Goal: Task Accomplishment & Management: Complete application form

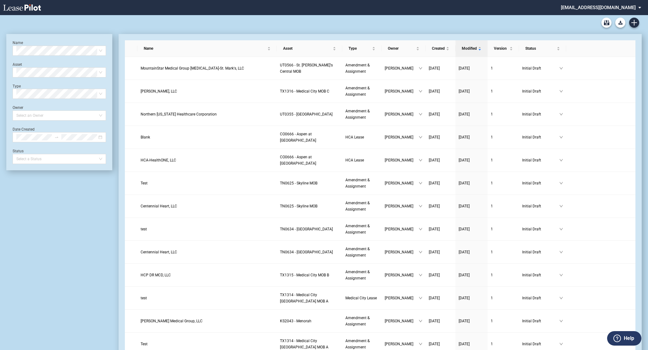
click at [368, 27] on div "Medical Office Lease Blank Form Medical Office Amendment Blank Form Medical Off…" at bounding box center [323, 22] width 635 height 15
click at [631, 21] on icon "Create new document" at bounding box center [634, 23] width 6 height 6
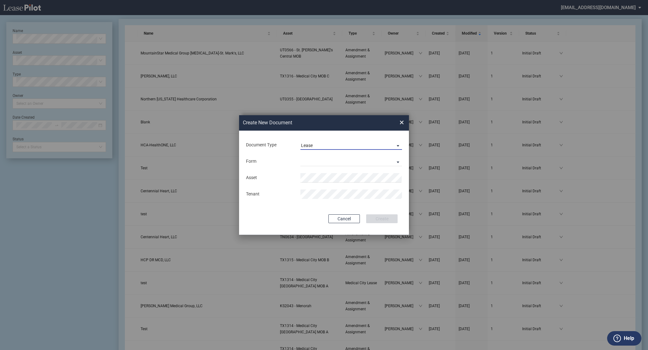
click at [308, 142] on md-select-value "Lease" at bounding box center [351, 144] width 102 height 9
click at [310, 161] on div "Amendment" at bounding box center [314, 160] width 27 height 7
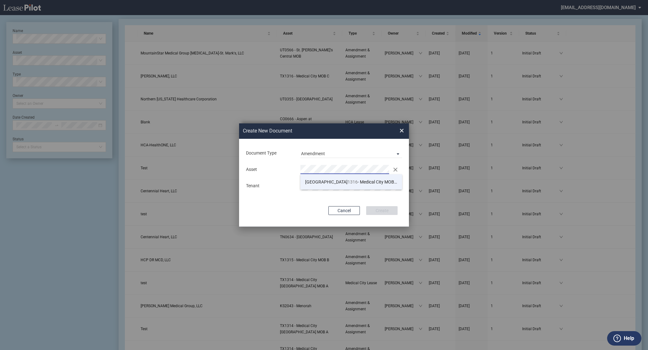
click at [326, 184] on span "TX 1316 - Medical City MOB C" at bounding box center [351, 181] width 93 height 5
click at [357, 135] on div "Create New Document Create New Conformed Deal" at bounding box center [310, 130] width 142 height 15
click at [133, 325] on div "Create New Document Create New Conformed Deal × Document Type Amendment Deal Ty…" at bounding box center [324, 175] width 648 height 350
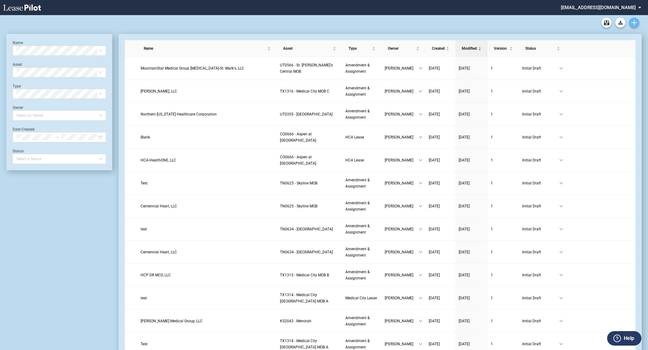
click at [633, 21] on icon "Create new document" at bounding box center [634, 23] width 6 height 6
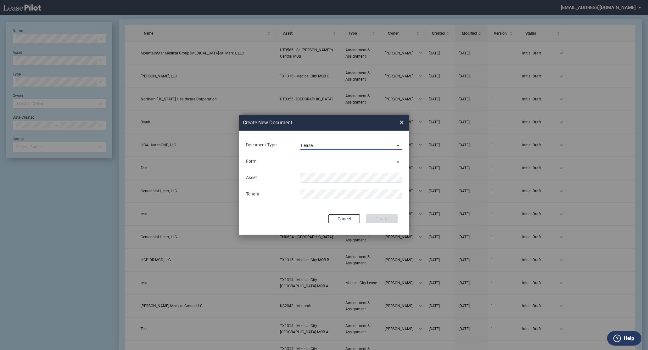
click at [308, 149] on md-select-value "Lease" at bounding box center [351, 144] width 102 height 9
click at [309, 159] on div "Amendment" at bounding box center [314, 160] width 27 height 7
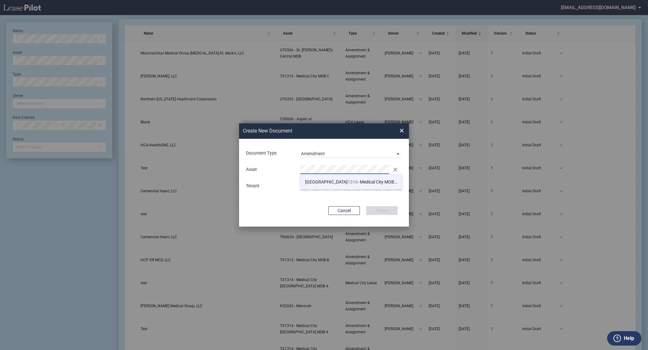
click at [329, 180] on span "TX 1316 - Medical City MOB C" at bounding box center [351, 181] width 93 height 5
click at [327, 181] on md-input-container "Tenant" at bounding box center [323, 186] width 157 height 11
click at [374, 209] on button "Create" at bounding box center [381, 210] width 31 height 9
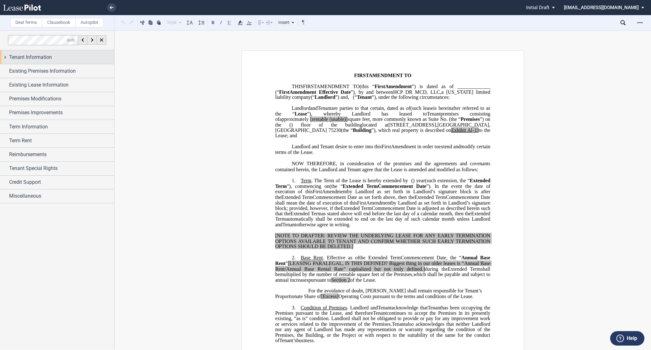
click at [5, 55] on div "Tenant Information" at bounding box center [57, 57] width 114 height 14
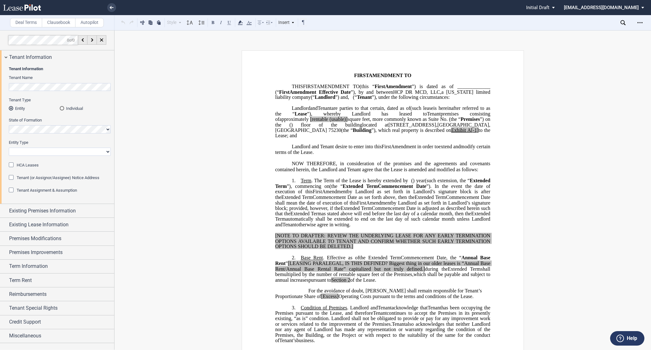
drag, startPoint x: 150, startPoint y: 70, endPoint x: 150, endPoint y: 77, distance: 6.3
click at [73, 125] on div "State of Formation" at bounding box center [60, 125] width 102 height 16
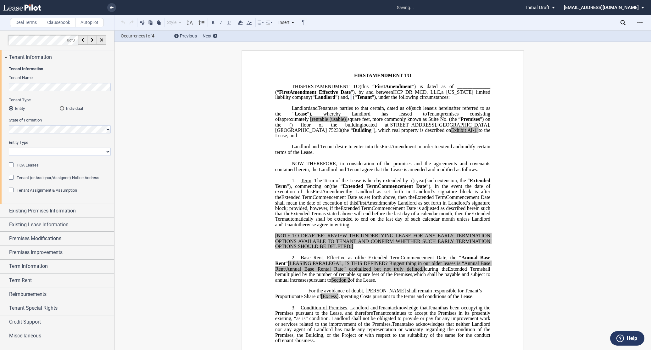
click at [20, 152] on select "Corporation Limited Liability Company General Partnership Limited Partnership O…" at bounding box center [60, 151] width 102 height 8
click at [9, 147] on select "Corporation Limited Liability Company General Partnership Limited Partnership O…" at bounding box center [60, 151] width 102 height 8
click at [24, 164] on span "HCA Leases" at bounding box center [28, 165] width 22 height 5
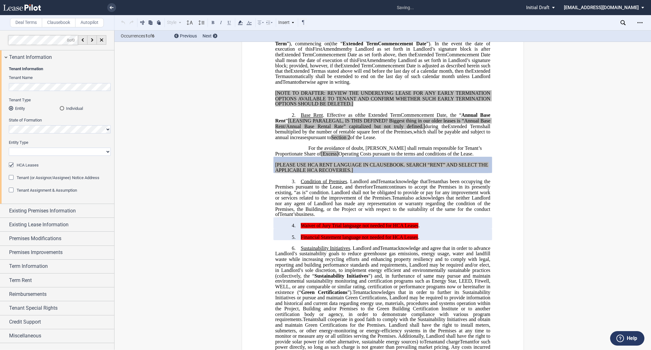
click at [24, 153] on select "Corporation Limited Liability Company General Partnership Limited Partnership O…" at bounding box center [60, 151] width 102 height 8
select select "corporation"
click at [9, 147] on select "Corporation Limited Liability Company General Partnership Limited Partnership O…" at bounding box center [60, 151] width 102 height 8
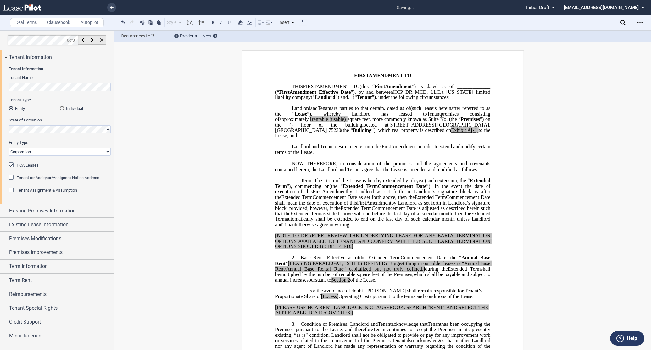
click at [23, 166] on span "HCA Leases" at bounding box center [28, 165] width 22 height 5
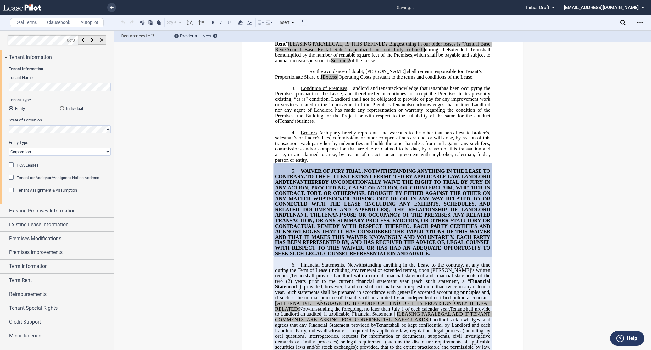
scroll to position [260, 0]
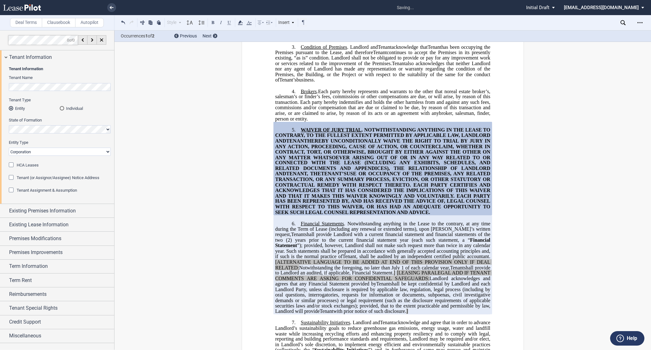
drag, startPoint x: 185, startPoint y: 90, endPoint x: 172, endPoint y: 107, distance: 21.5
click at [185, 90] on div "﻿ ﻿ FIRST AMENDMENT TO ﻿ ﻿ ASSIGNMENT, ASSUMPTION AND ﻿ ﻿ FIRST AMENDMENT TO ﻿ …" at bounding box center [382, 268] width 537 height 957
click at [6, 208] on div "Existing Premises Information" at bounding box center [57, 211] width 114 height 14
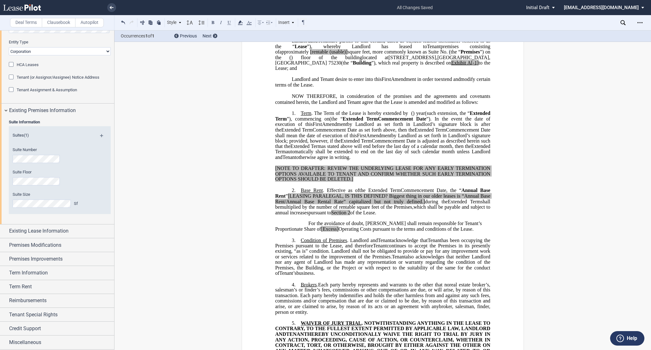
scroll to position [0, 0]
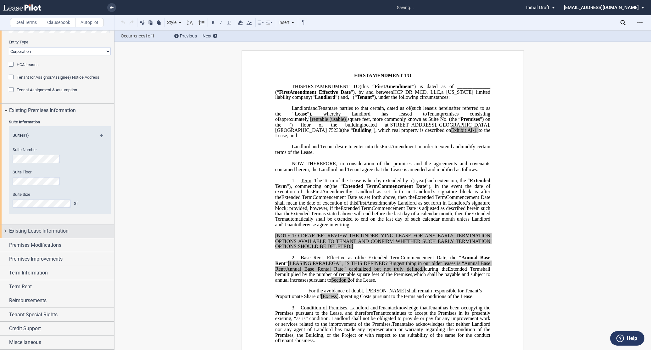
click at [8, 228] on div "Existing Lease Information" at bounding box center [57, 231] width 114 height 14
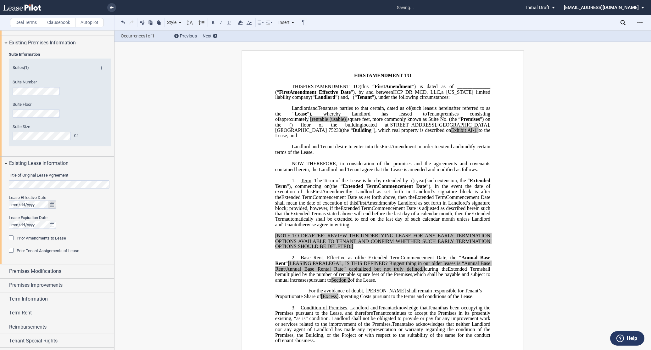
scroll to position [170, 0]
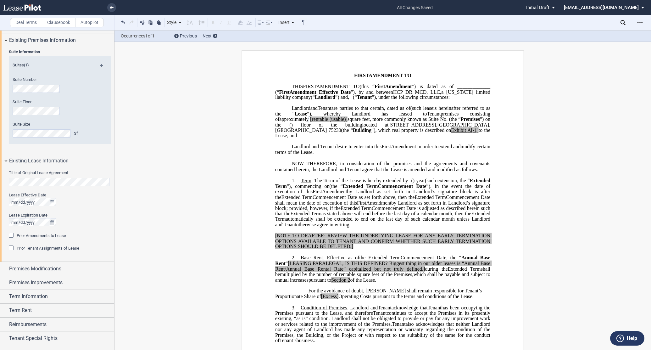
click at [6, 186] on div "Title of Original Lease Agreement Lease Effective Date Lease Expiration Date Pr…" at bounding box center [57, 215] width 114 height 94
click at [483, 346] on p "﻿" at bounding box center [382, 345] width 215 height 5
